Goal: Transaction & Acquisition: Purchase product/service

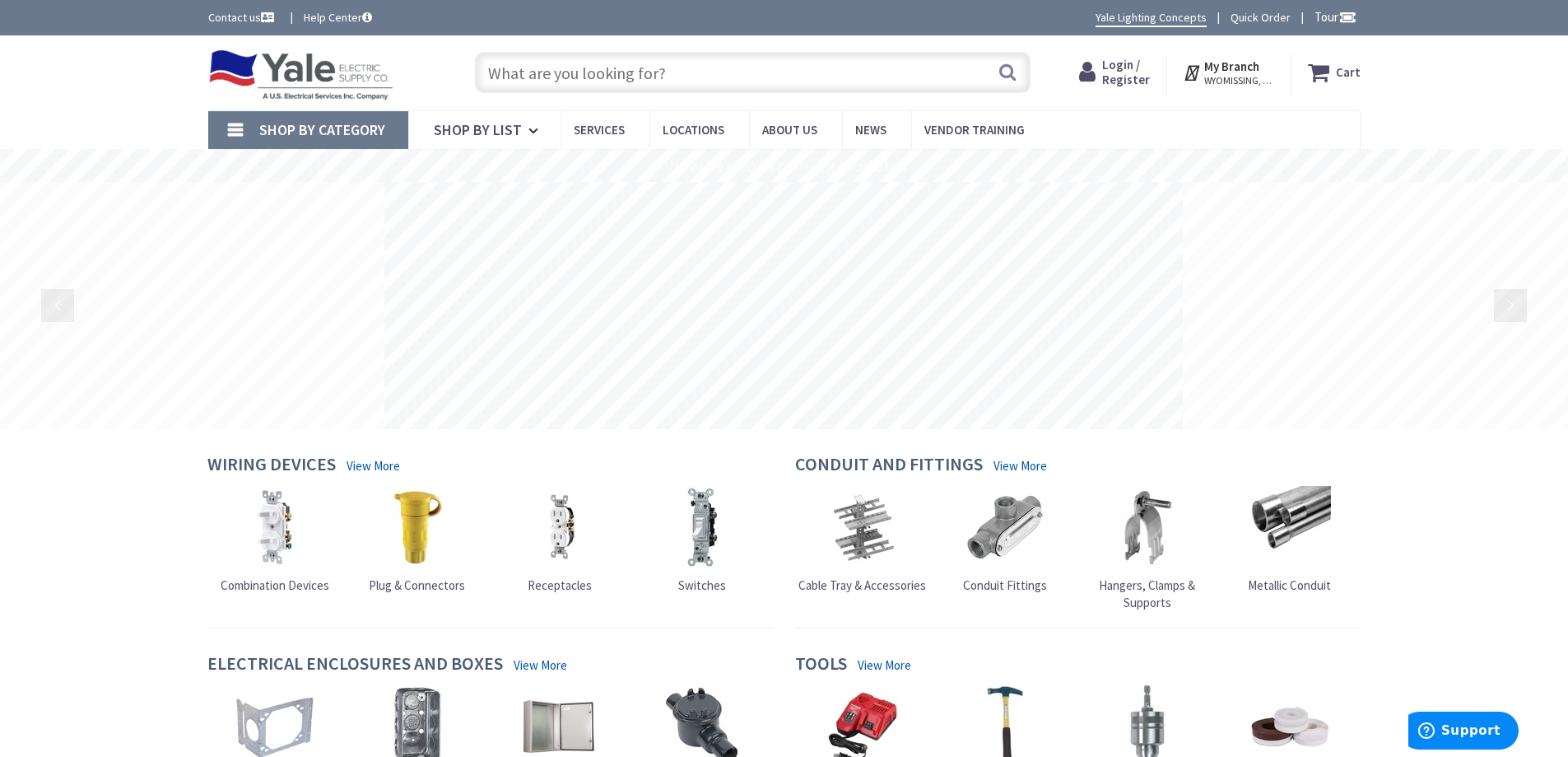
click at [572, 72] on input "text" at bounding box center [753, 73] width 555 height 41
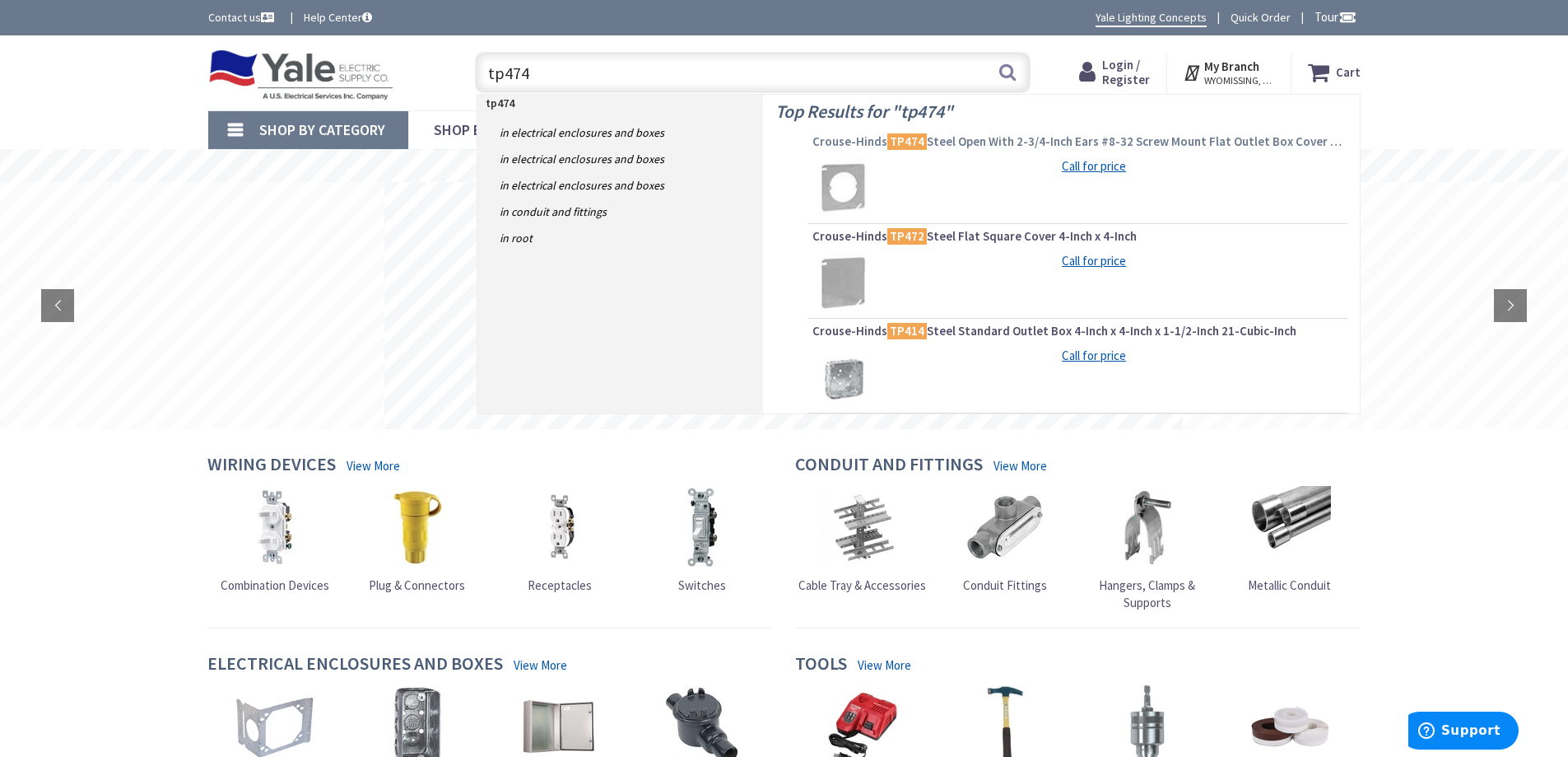
type input "tp474"
click at [1023, 135] on span "Crouse-Hinds TP474 Steel Open With 2-3/4-Inch Ears #8-32 Screw Mount Flat Outle…" at bounding box center [1077, 141] width 531 height 17
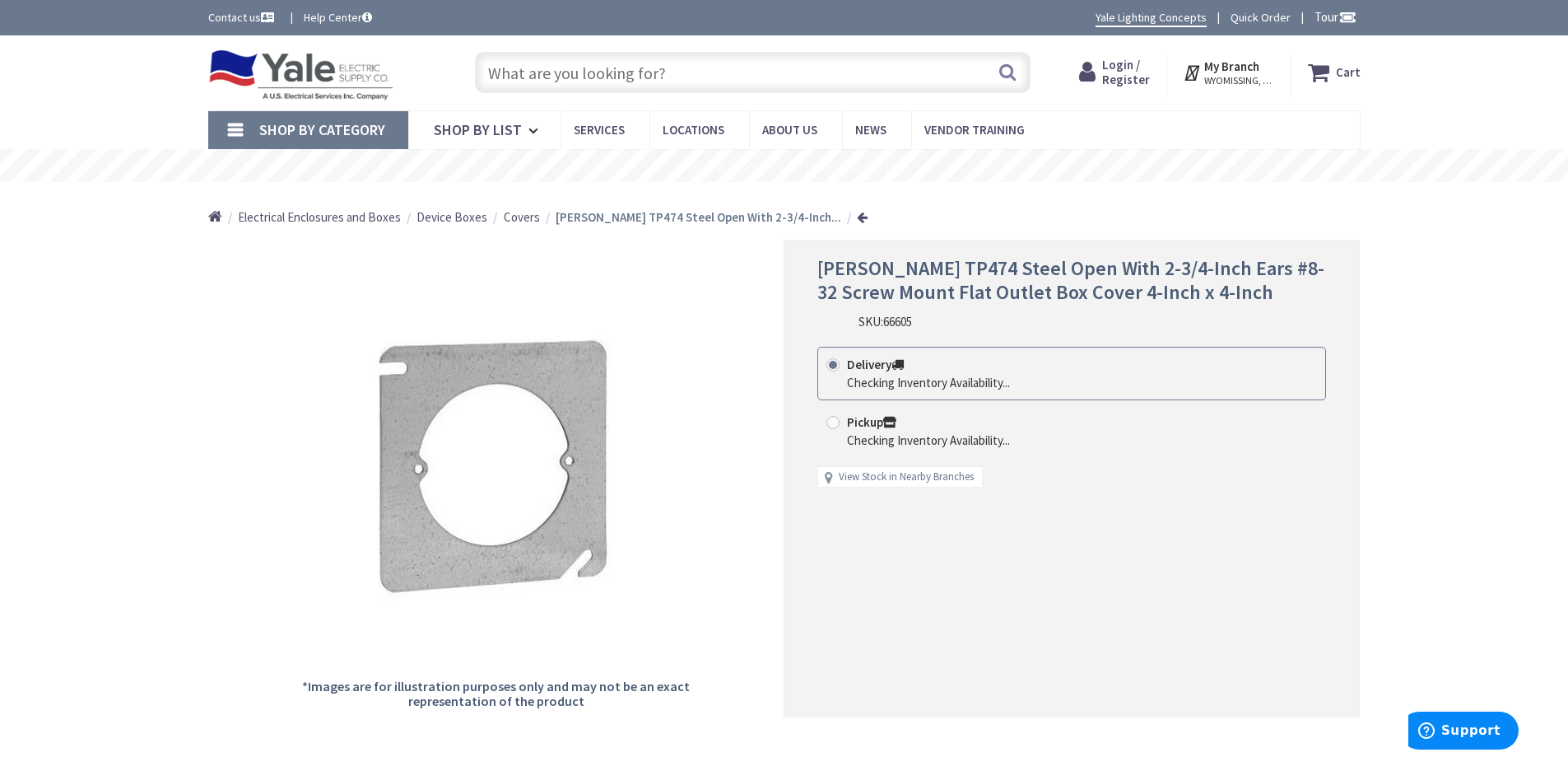
click at [1124, 69] on span "Login / Register" at bounding box center [1125, 72] width 48 height 30
click at [1123, 69] on span "Login / Register" at bounding box center [1125, 72] width 48 height 30
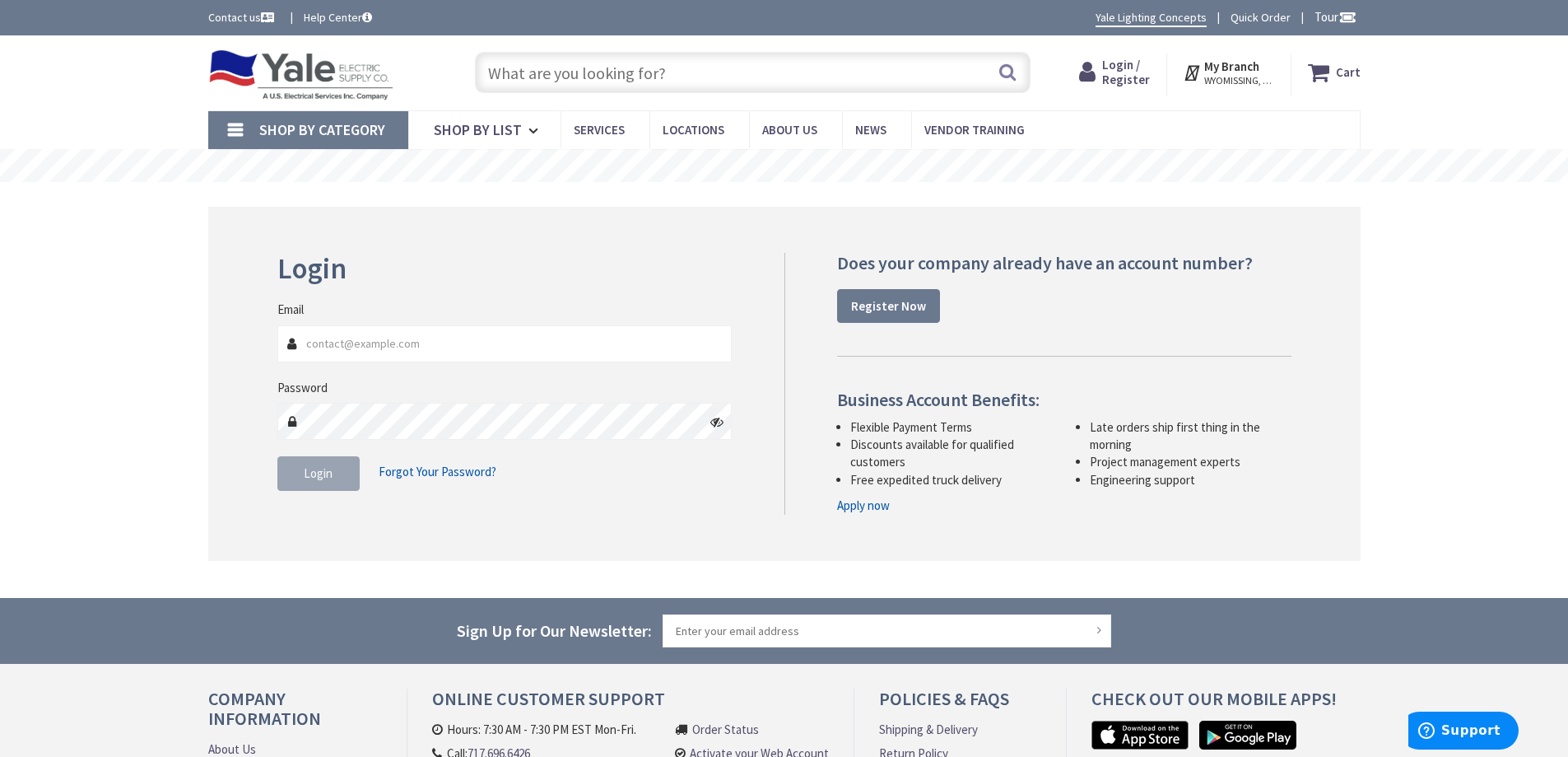
click at [368, 348] on input "Email" at bounding box center [505, 344] width 455 height 37
type input "llelectrical@outlook.com"
click at [323, 476] on span "Login" at bounding box center [318, 473] width 28 height 16
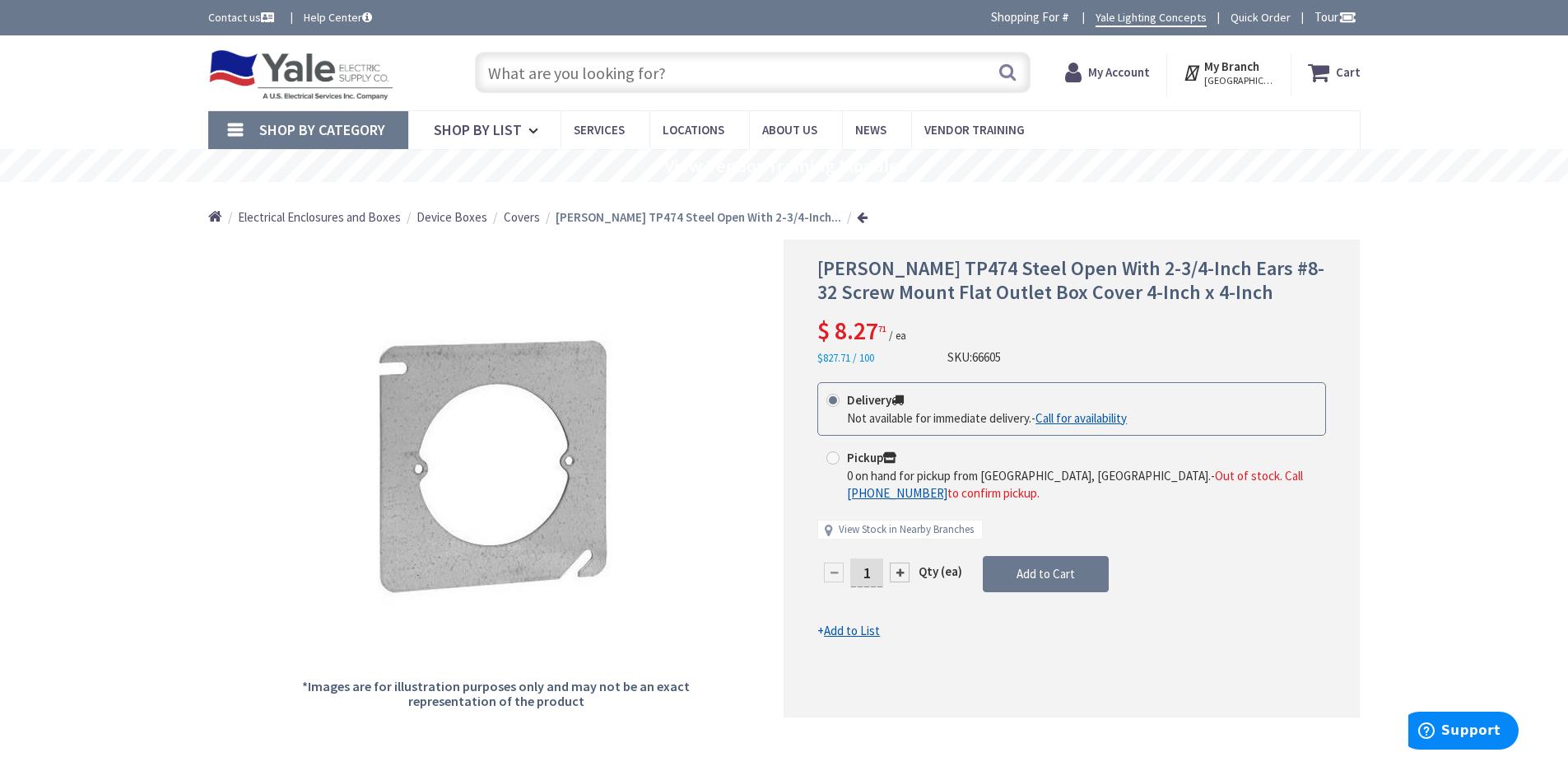
click at [516, 216] on span "Covers" at bounding box center [521, 217] width 36 height 16
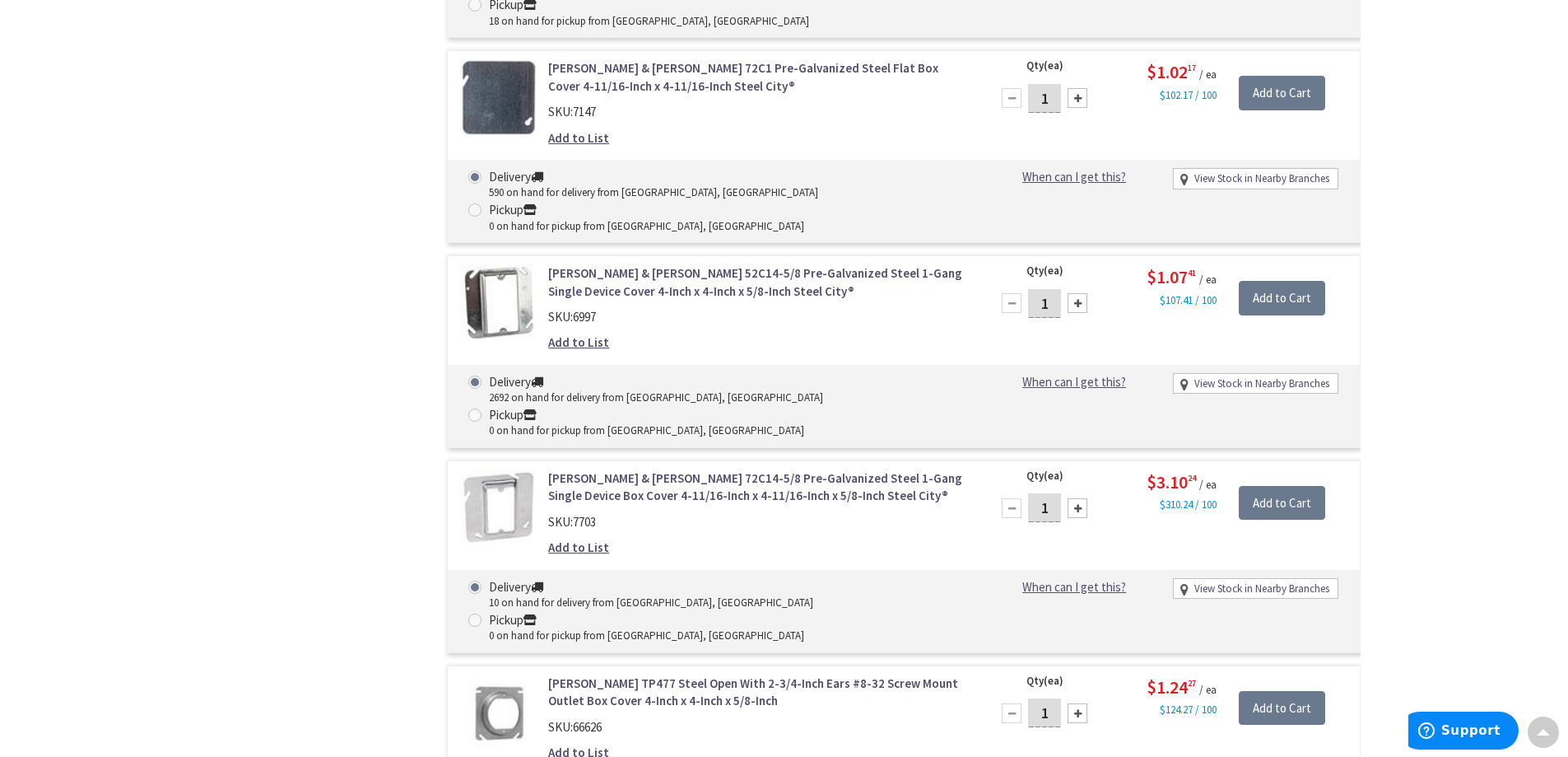
scroll to position [1235, 0]
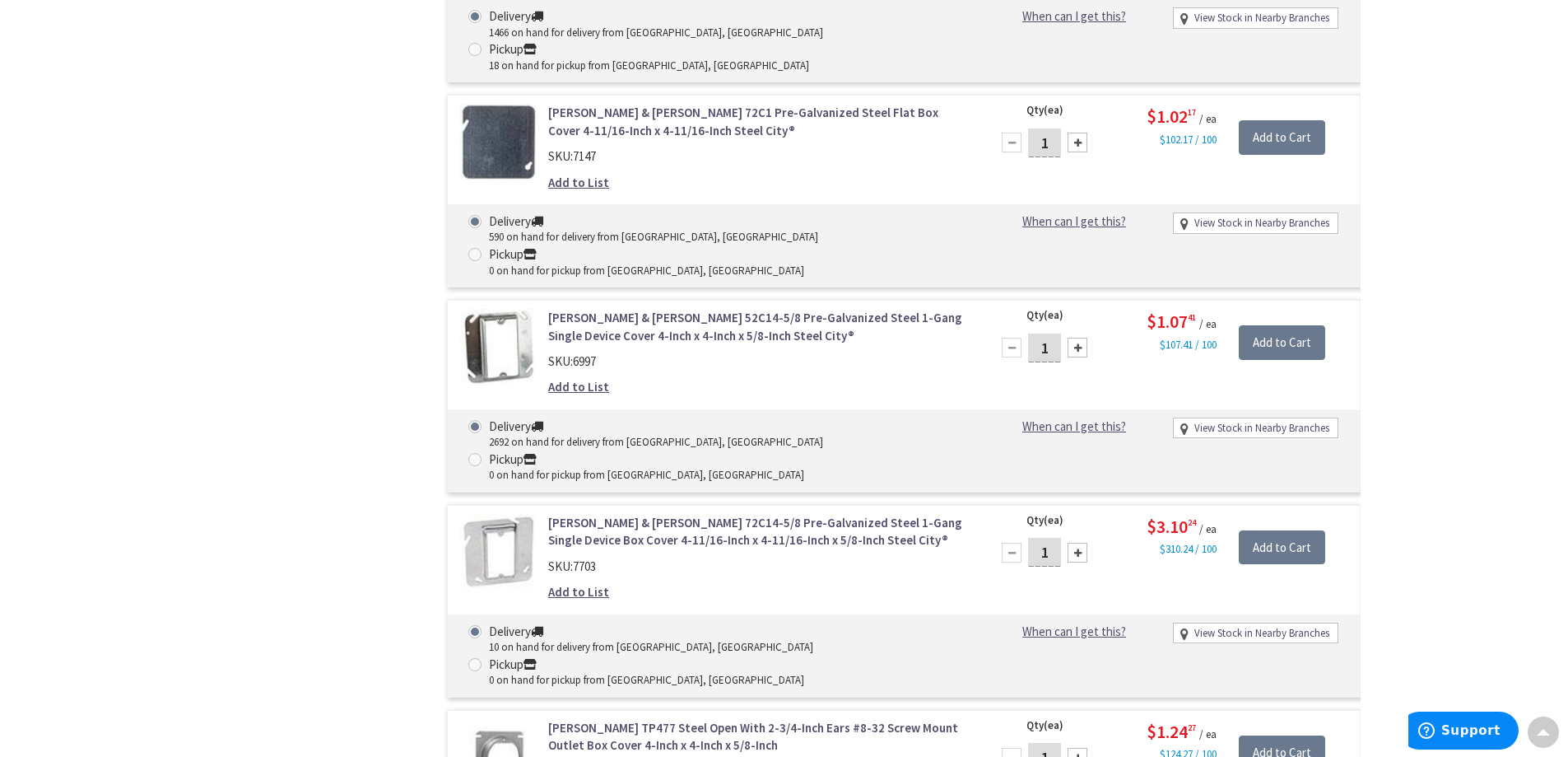
click at [641, 719] on link "[PERSON_NAME] TP477 Steel Open With 2-3/4-Inch Ears #8-32 Screw Mount Outlet Bo…" at bounding box center [758, 736] width 419 height 35
